Goal: Navigation & Orientation: Find specific page/section

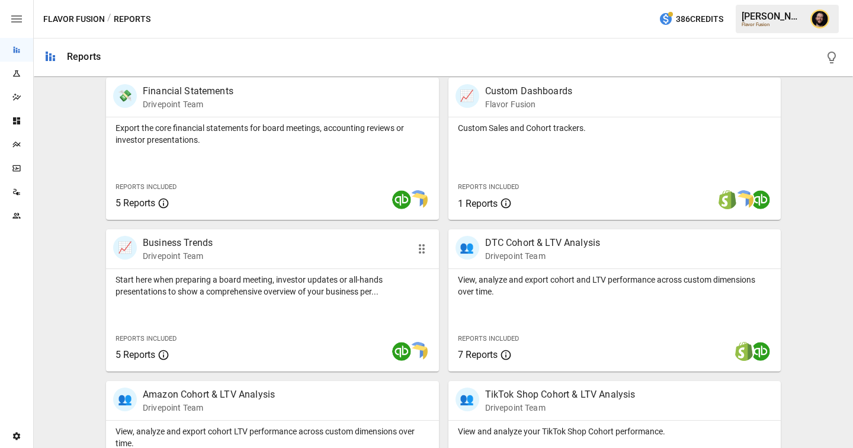
scroll to position [555, 0]
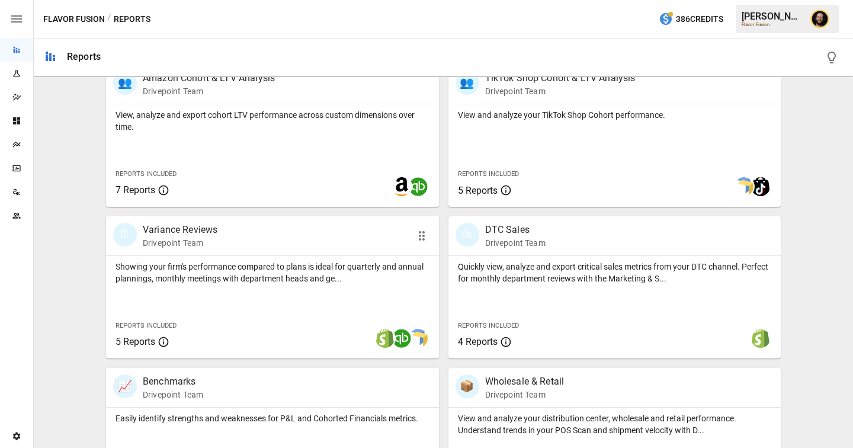
click at [291, 283] on p "Showing your firm's performance compared to plans is ideal for quarterly and an…" at bounding box center [272, 273] width 314 height 24
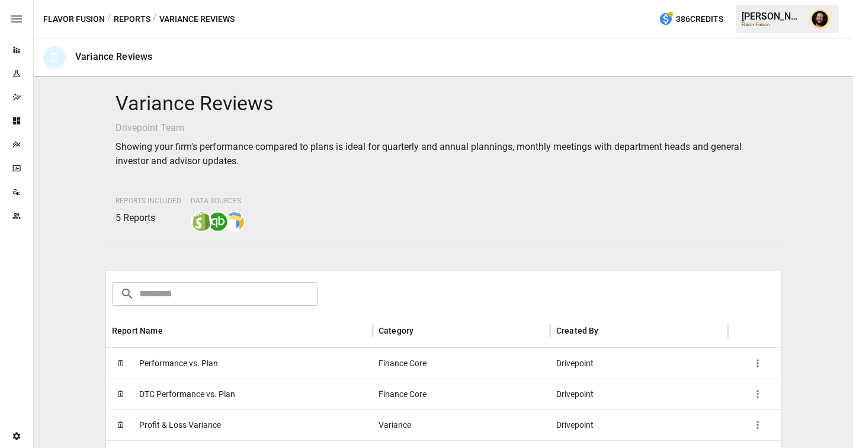
click at [255, 359] on div "🗓 Performance vs. Plan" at bounding box center [239, 363] width 266 height 31
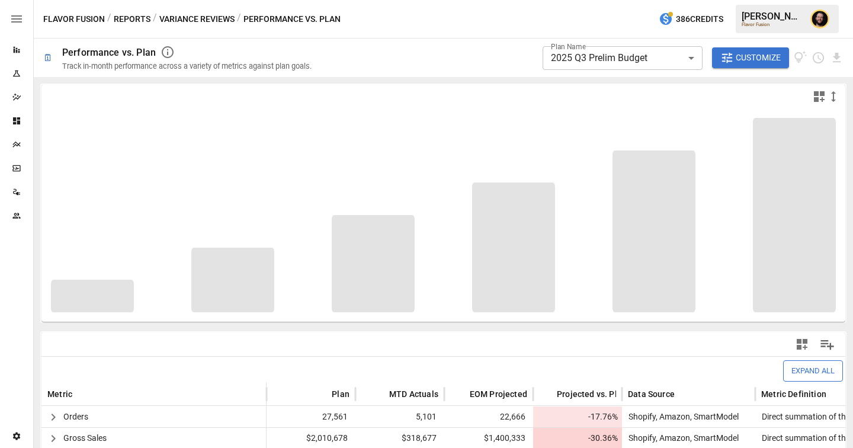
scroll to position [307, 0]
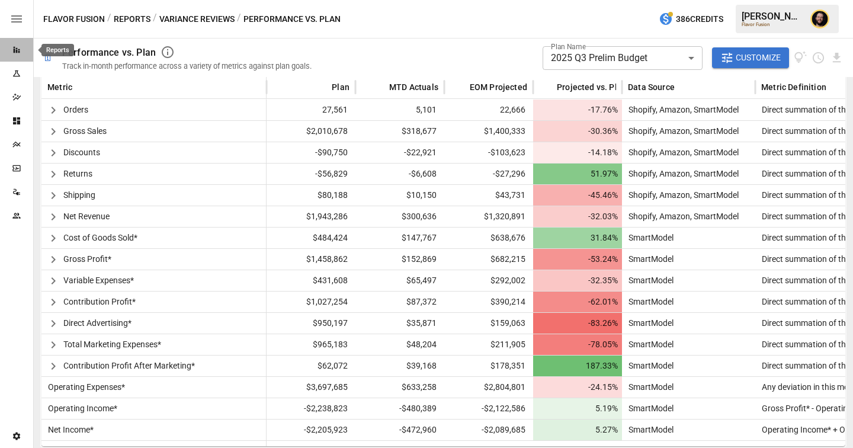
click at [17, 53] on icon "Reports" at bounding box center [17, 50] width 7 height 7
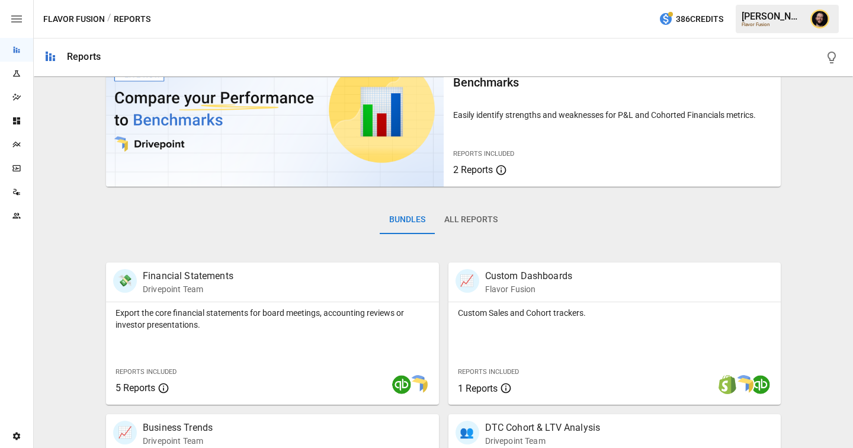
scroll to position [239, 0]
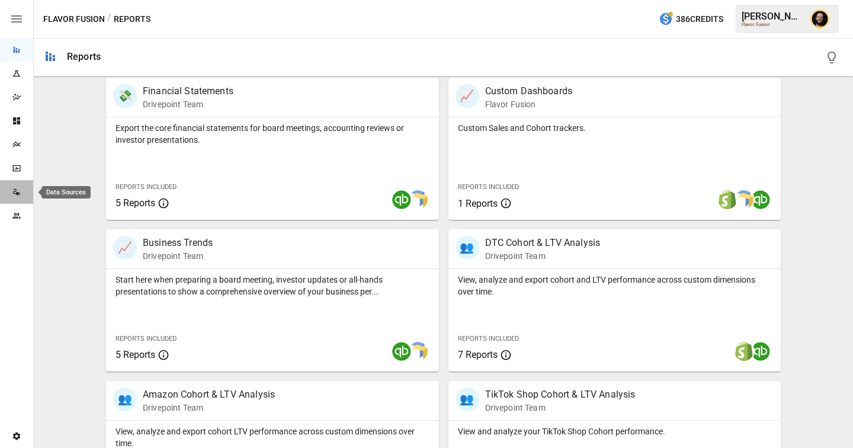
click at [21, 195] on div "Data Sources" at bounding box center [16, 191] width 33 height 9
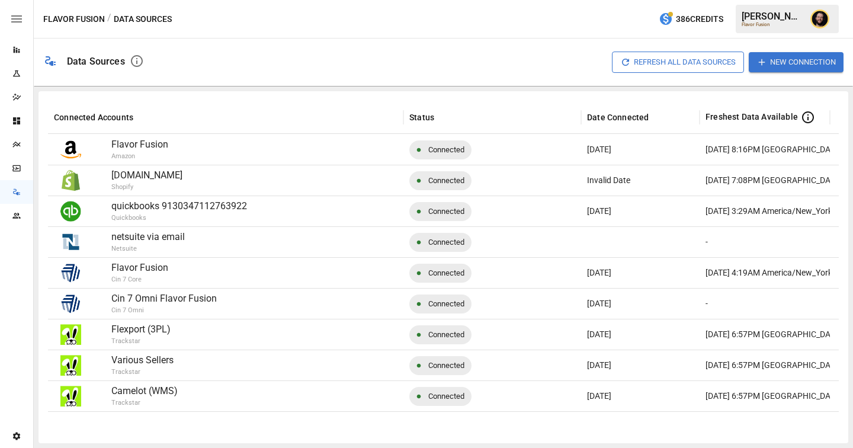
click at [790, 64] on button "New Connection" at bounding box center [795, 62] width 95 height 20
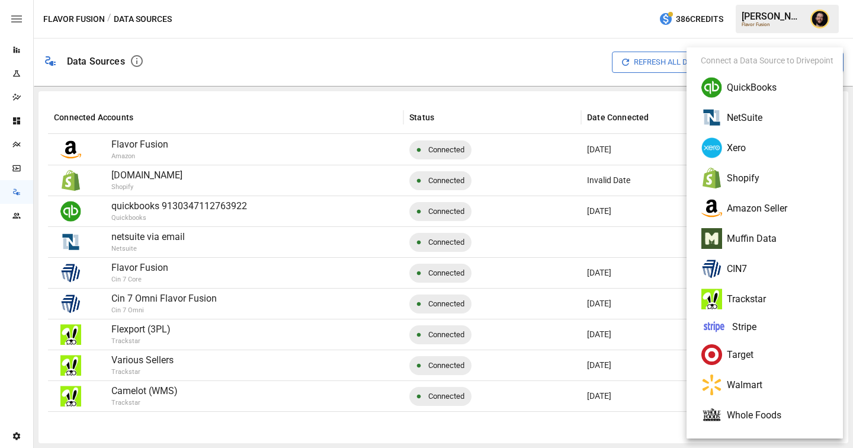
click at [458, 103] on div at bounding box center [426, 224] width 853 height 448
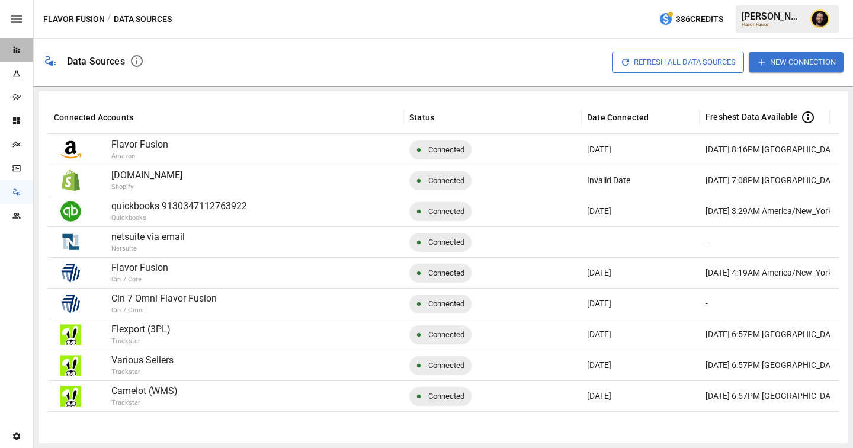
click at [12, 54] on icon "Reports" at bounding box center [16, 49] width 9 height 9
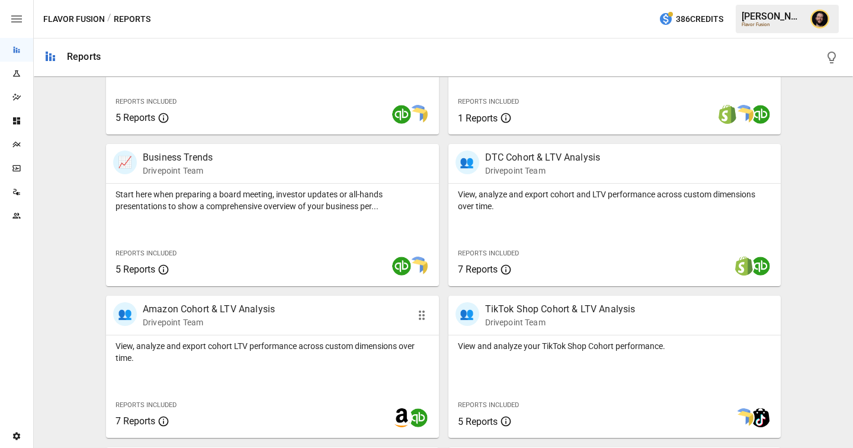
scroll to position [323, 0]
click at [299, 363] on p "View, analyze and export cohort LTV performance across custom dimensions over t…" at bounding box center [272, 352] width 314 height 24
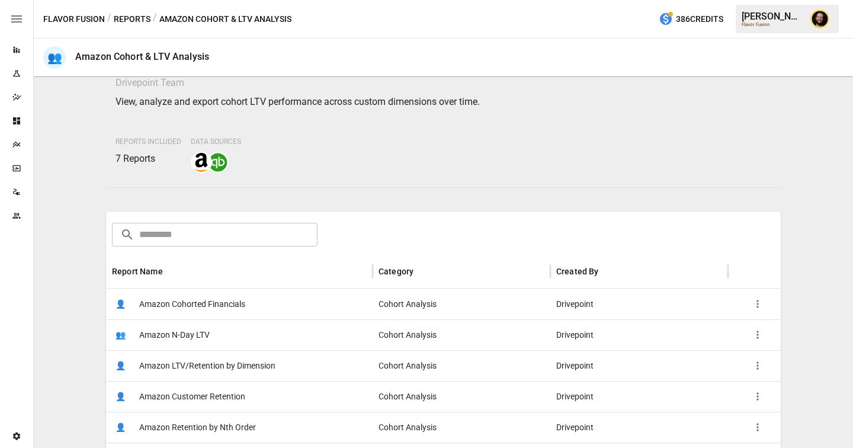
scroll to position [62, 0]
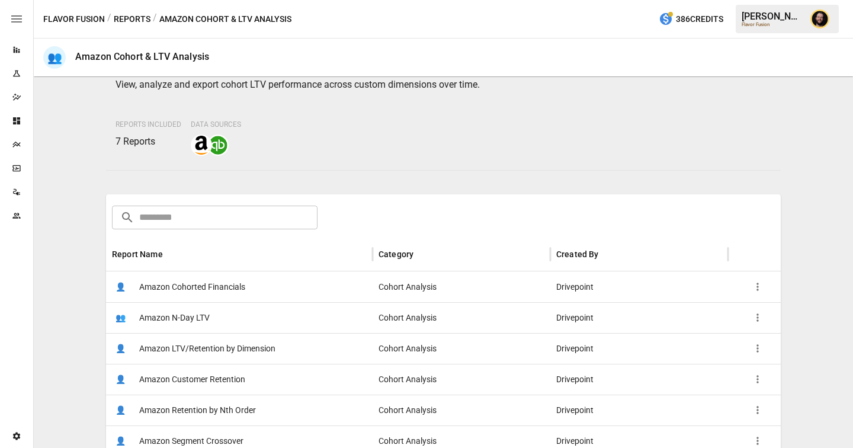
click at [130, 20] on button "Reports" at bounding box center [132, 19] width 37 height 15
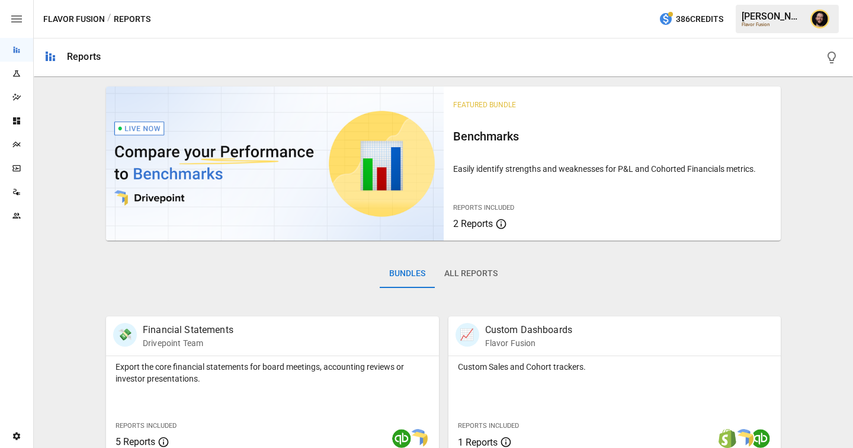
scroll to position [142, 0]
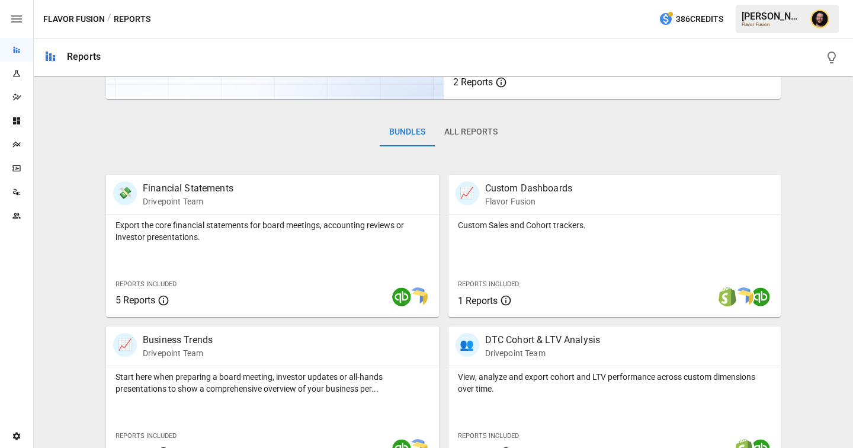
click at [14, 140] on icon "Plans" at bounding box center [16, 144] width 9 height 9
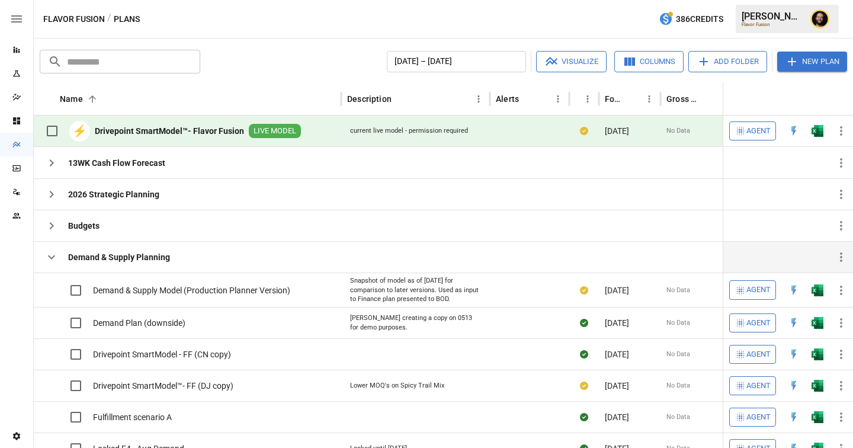
click at [52, 257] on icon "button" at bounding box center [51, 257] width 7 height 4
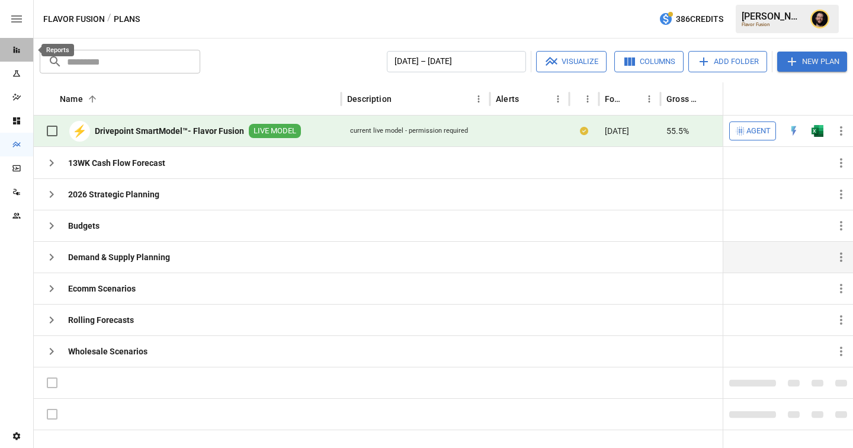
click at [24, 51] on div "Reports" at bounding box center [16, 49] width 33 height 9
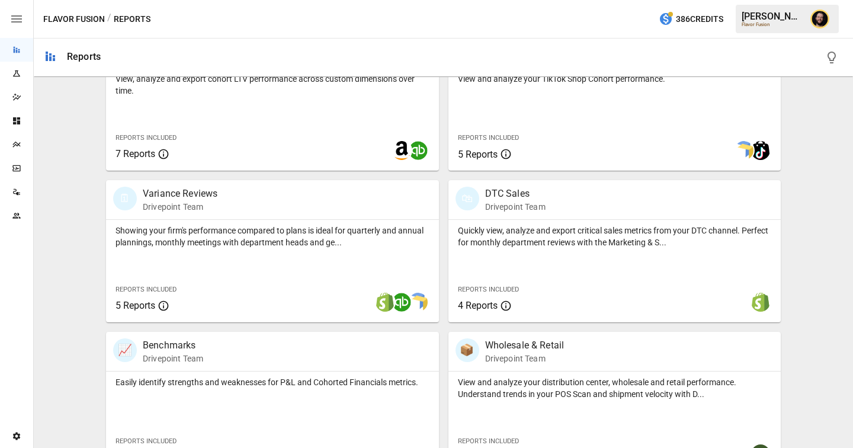
scroll to position [609, 0]
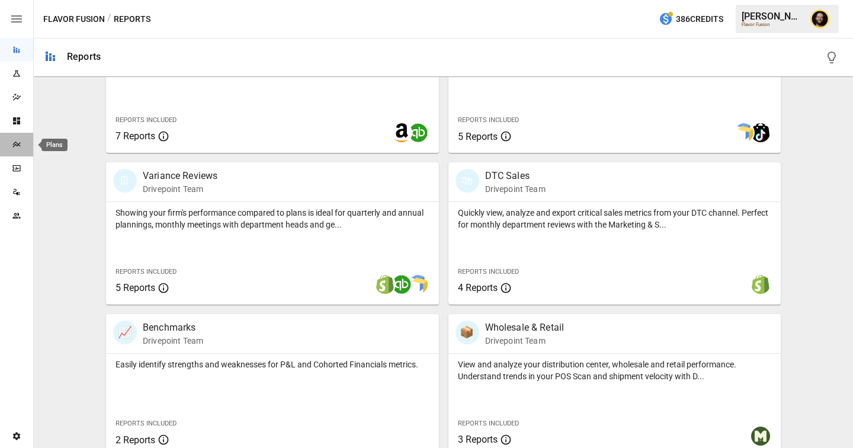
click at [16, 143] on icon "Plans" at bounding box center [16, 145] width 8 height 6
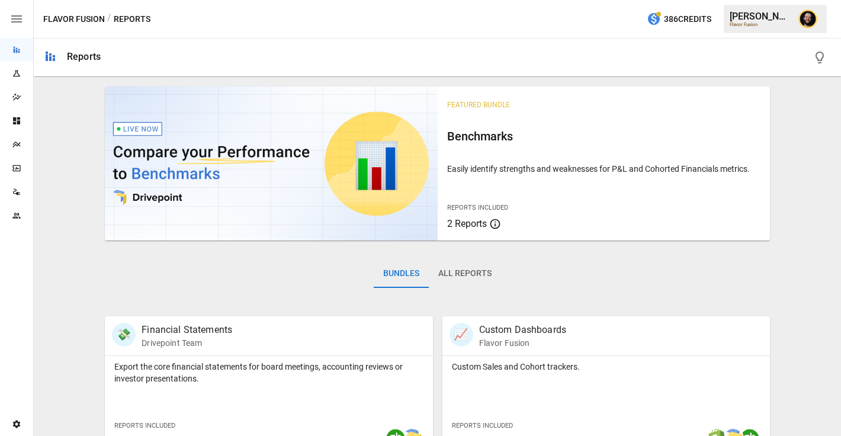
click at [18, 146] on icon "Plans" at bounding box center [16, 144] width 9 height 9
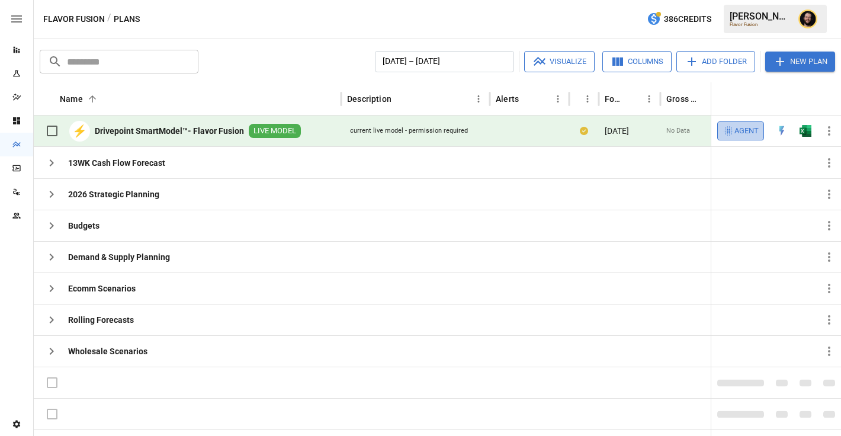
click at [751, 136] on span "Agent" at bounding box center [746, 131] width 24 height 14
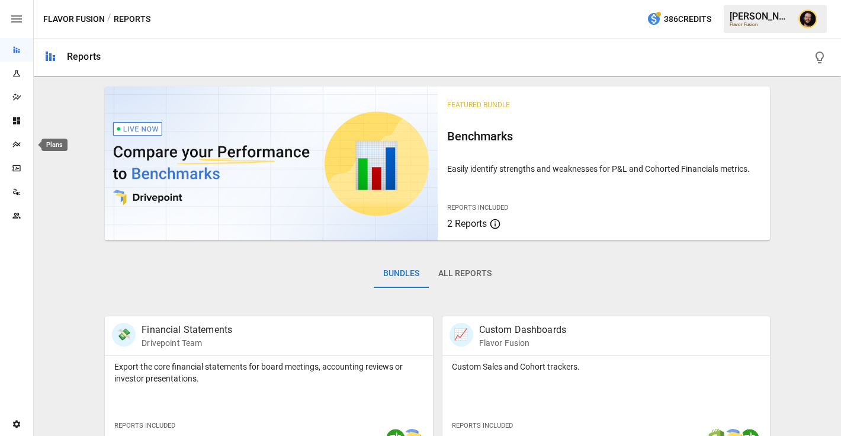
click at [15, 143] on icon "Plans" at bounding box center [16, 144] width 9 height 9
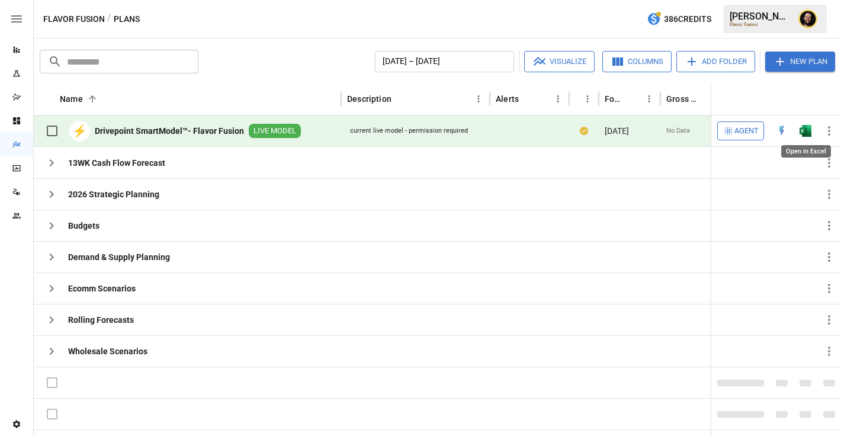
click at [810, 130] on img "Open in Excel" at bounding box center [805, 131] width 12 height 12
click at [740, 131] on span "Agent" at bounding box center [746, 131] width 24 height 14
